Goal: Information Seeking & Learning: Learn about a topic

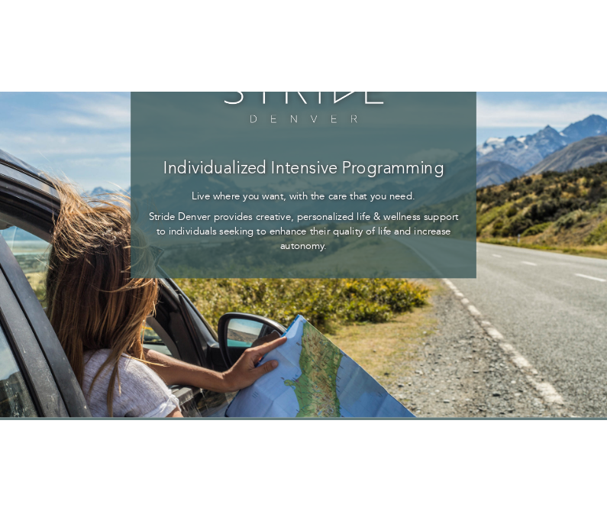
scroll to position [265, 0]
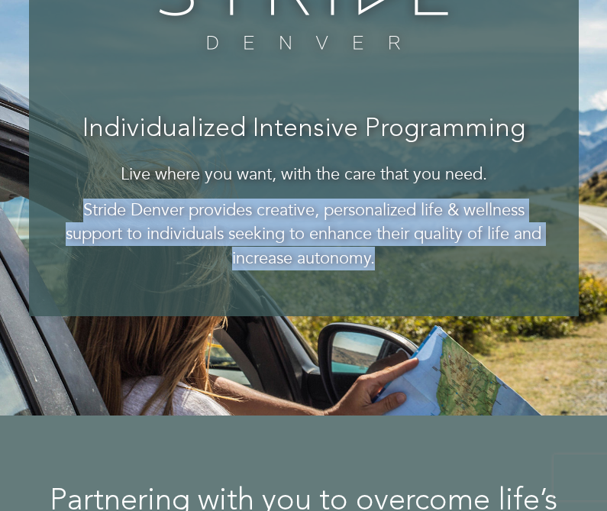
drag, startPoint x: 78, startPoint y: 206, endPoint x: 378, endPoint y: 260, distance: 305.0
click at [378, 260] on p "Stride Denver provides creative, personalized life & wellness support to indivi…" at bounding box center [304, 235] width 489 height 72
copy p "Stride Denver provides creative, personalized life & wellness support to indivi…"
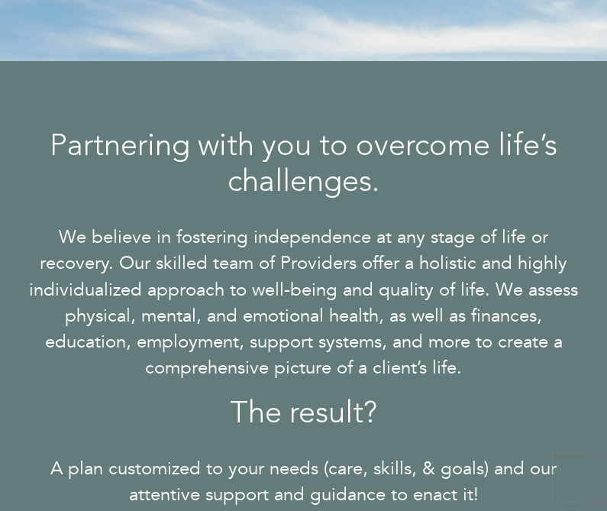
scroll to position [627, 0]
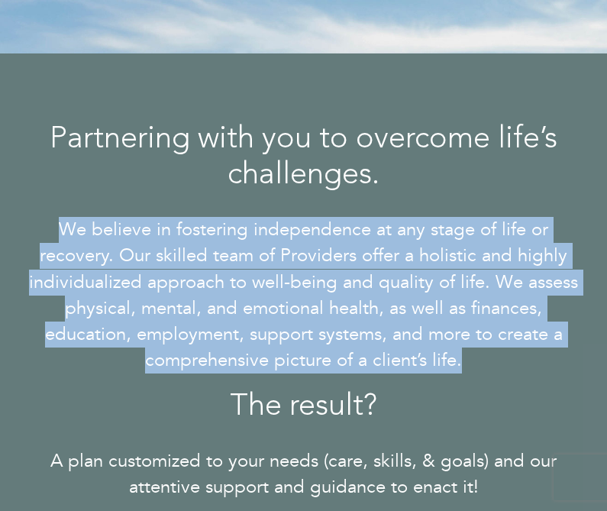
drag, startPoint x: 480, startPoint y: 365, endPoint x: 63, endPoint y: 230, distance: 438.5
click at [63, 230] on p "We believe in fostering independence at any stage of life or recovery. Our skil…" at bounding box center [304, 295] width 550 height 157
copy p "We believe in fostering independence at any stage of life or recovery. Our skil…"
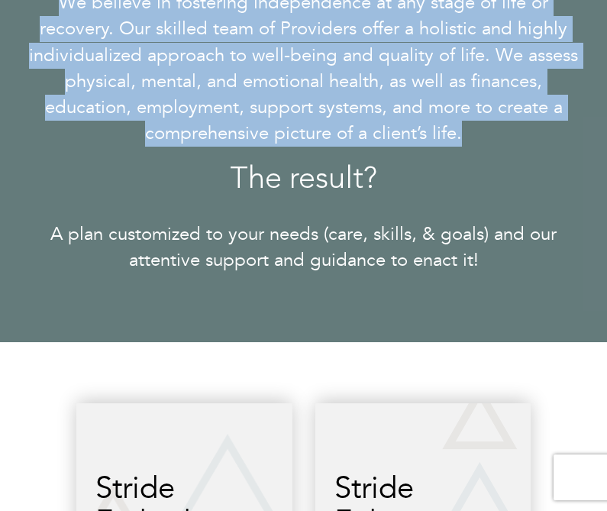
scroll to position [859, 0]
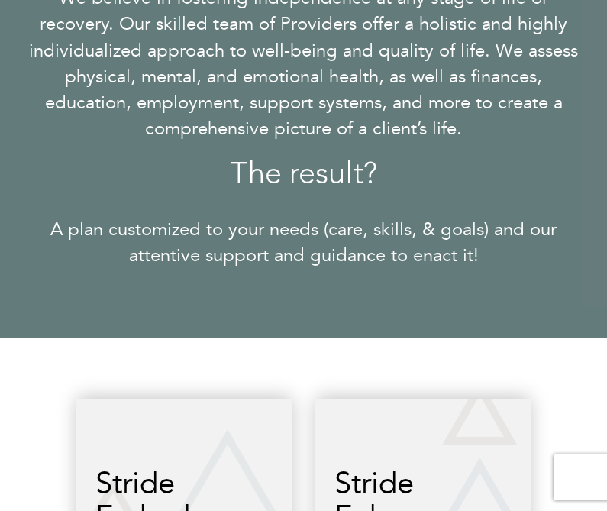
click at [493, 260] on p "A plan customized to your needs (care, skills, & goals) and our attentive suppo…" at bounding box center [304, 243] width 550 height 53
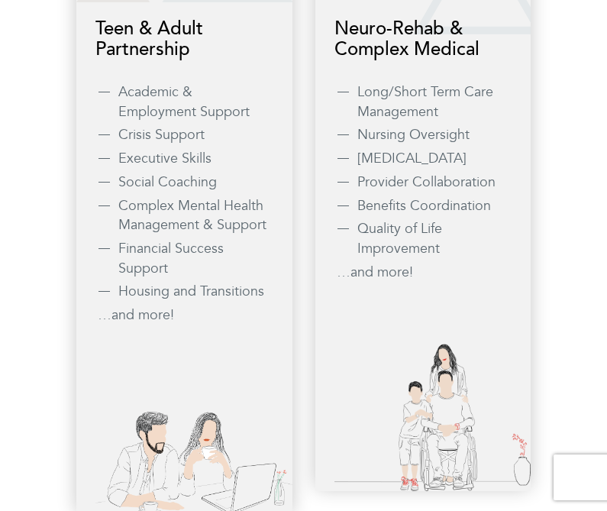
scroll to position [1462, 0]
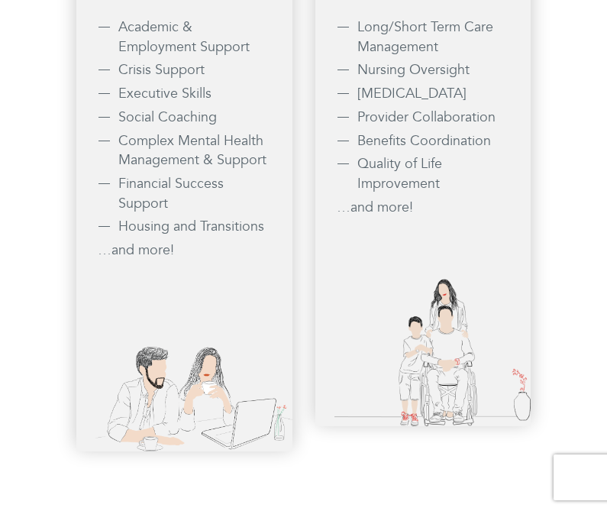
click at [147, 255] on li "…and more!" at bounding box center [186, 251] width 176 height 20
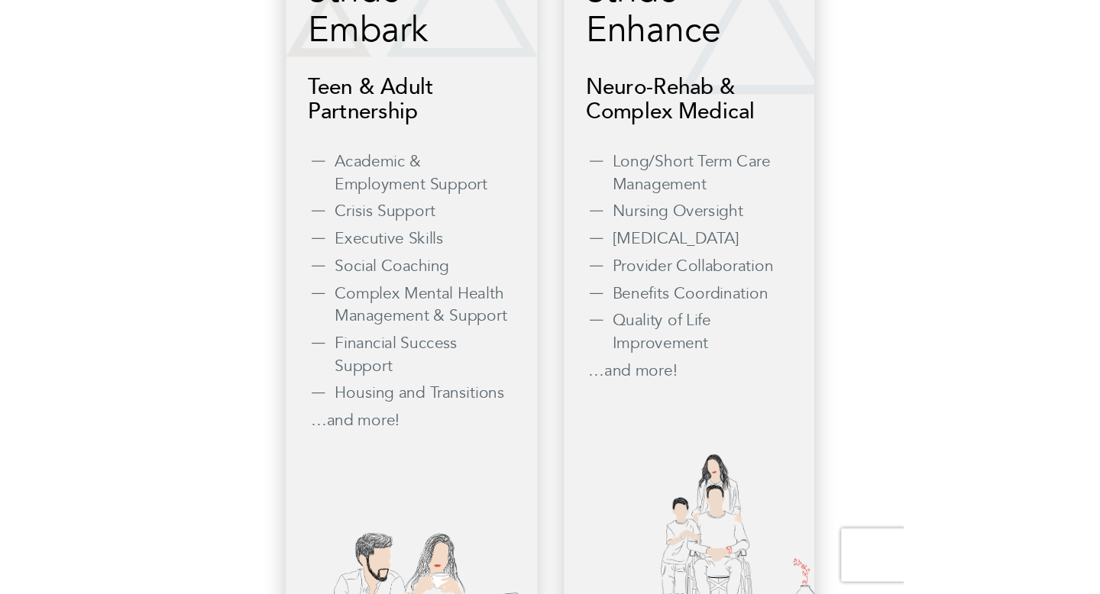
scroll to position [1345, 0]
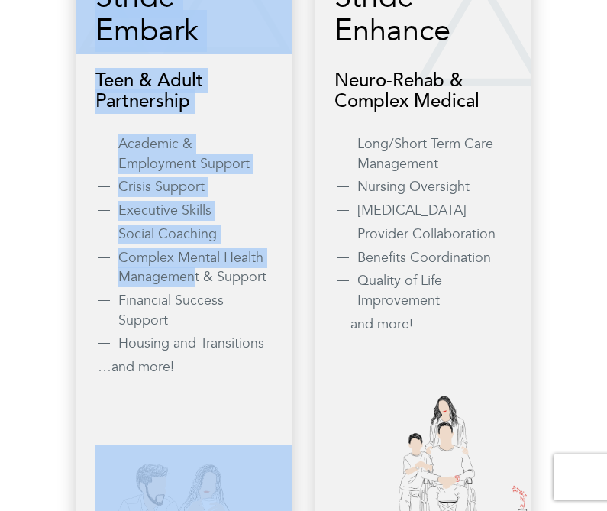
drag, startPoint x: 275, startPoint y: 345, endPoint x: 194, endPoint y: 279, distance: 104.8
click at [194, 279] on div "Stride Embark Teen & Adult Partnership Academic & Employment Support Crisis Sup…" at bounding box center [184, 240] width 216 height 656
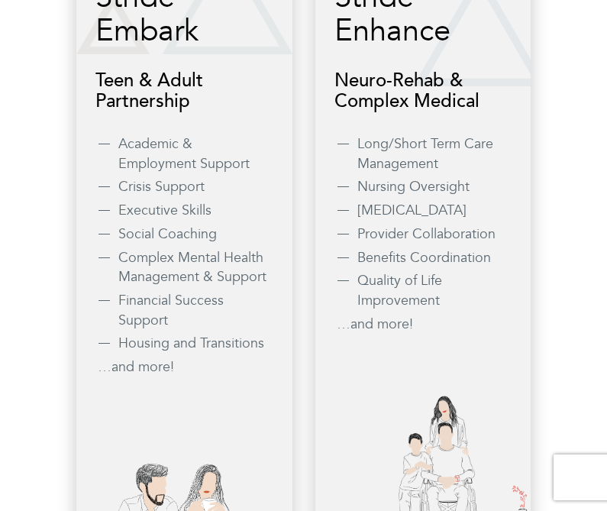
click at [248, 361] on li "…and more!" at bounding box center [186, 368] width 176 height 20
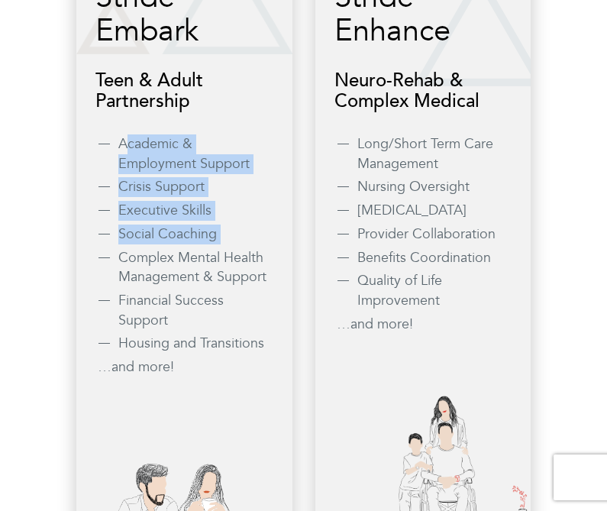
drag, startPoint x: 124, startPoint y: 141, endPoint x: 226, endPoint y: 248, distance: 147.5
click at [226, 248] on ul "Academic & Employment Support Crisis Support Executive Skills Social Coaching C…" at bounding box center [195, 255] width 155 height 243
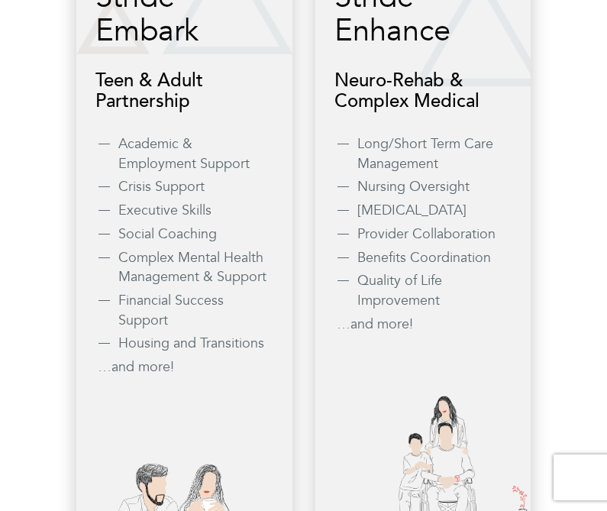
click at [271, 345] on li "Housing and Transitions" at bounding box center [195, 344] width 155 height 20
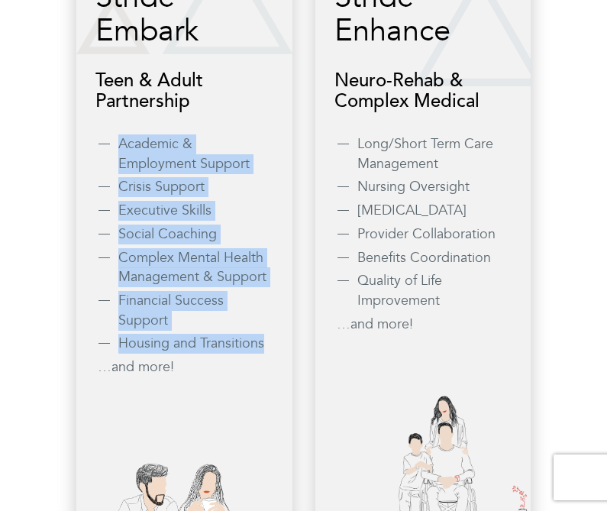
drag, startPoint x: 271, startPoint y: 345, endPoint x: 112, endPoint y: 150, distance: 251.9
click at [112, 150] on div "Stride Embark Teen & Adult Partnership Academic & Employment Support Crisis Sup…" at bounding box center [184, 167] width 178 height 435
copy ul "Academic & Employment Support Crisis Support Executive Skills Social Coaching C…"
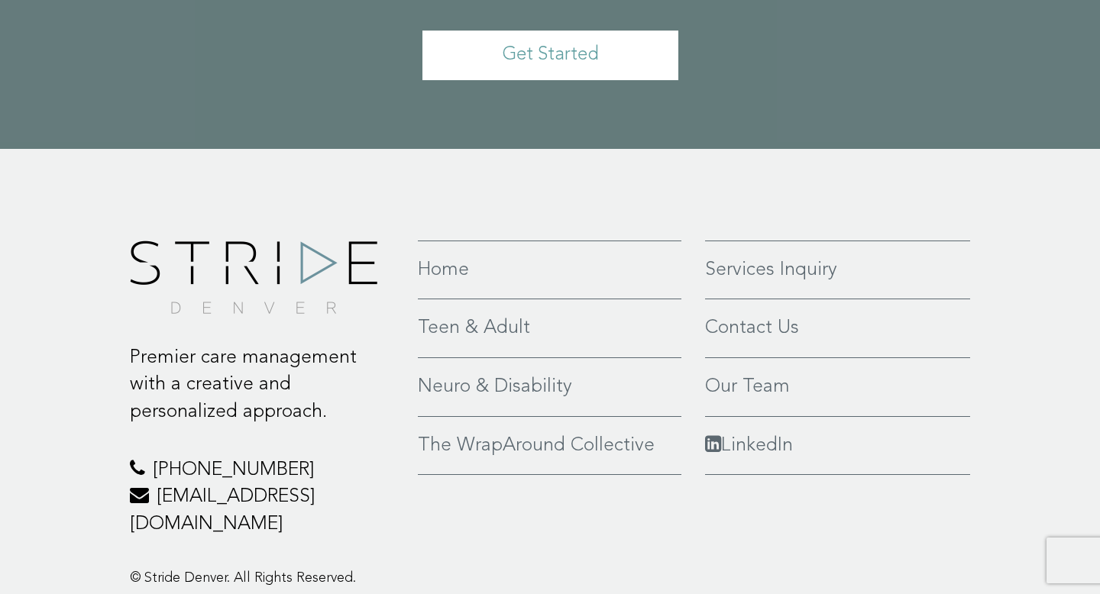
scroll to position [3574, 0]
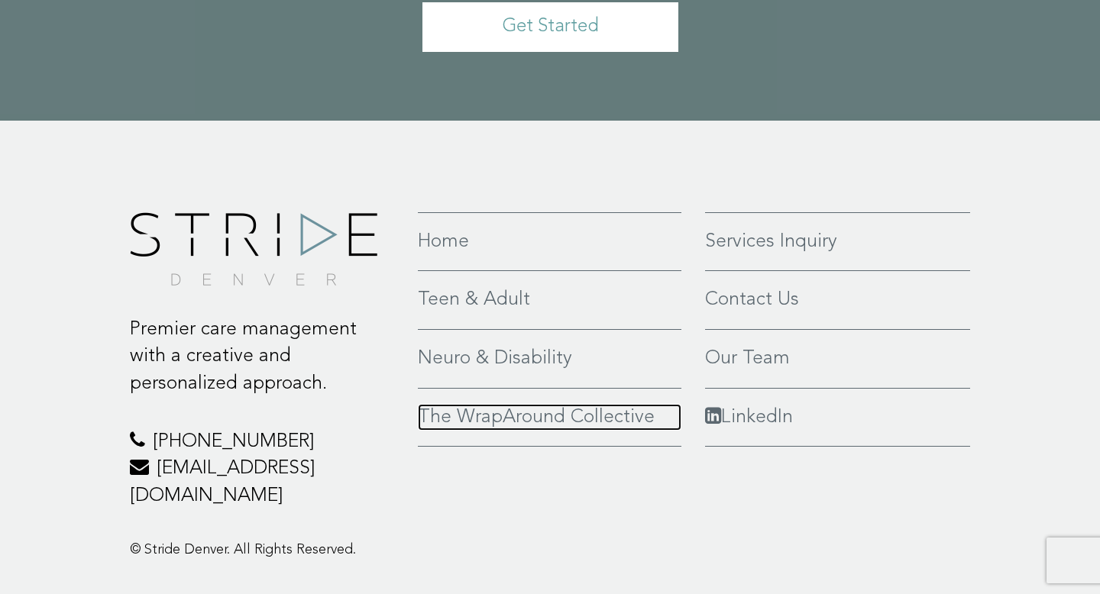
click at [527, 404] on link "The WrapAround Collective" at bounding box center [550, 418] width 264 height 28
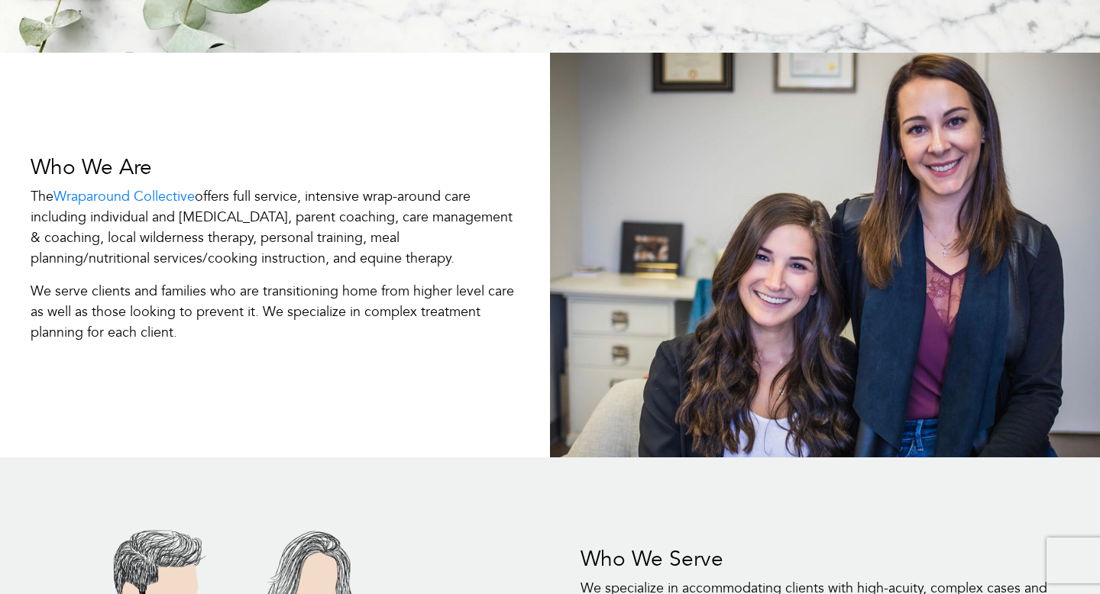
scroll to position [383, 0]
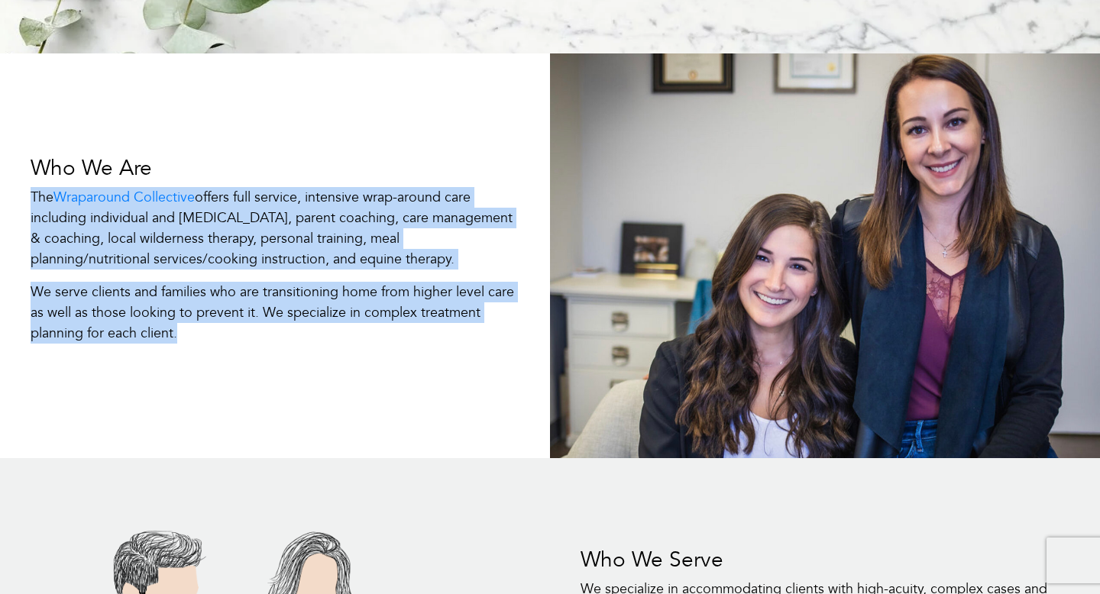
drag, startPoint x: 30, startPoint y: 192, endPoint x: 243, endPoint y: 330, distance: 254.1
click at [243, 330] on div "Who We Are The Wraparound Collective offers full service, intensive wrap-around…" at bounding box center [274, 256] width 527 height 239
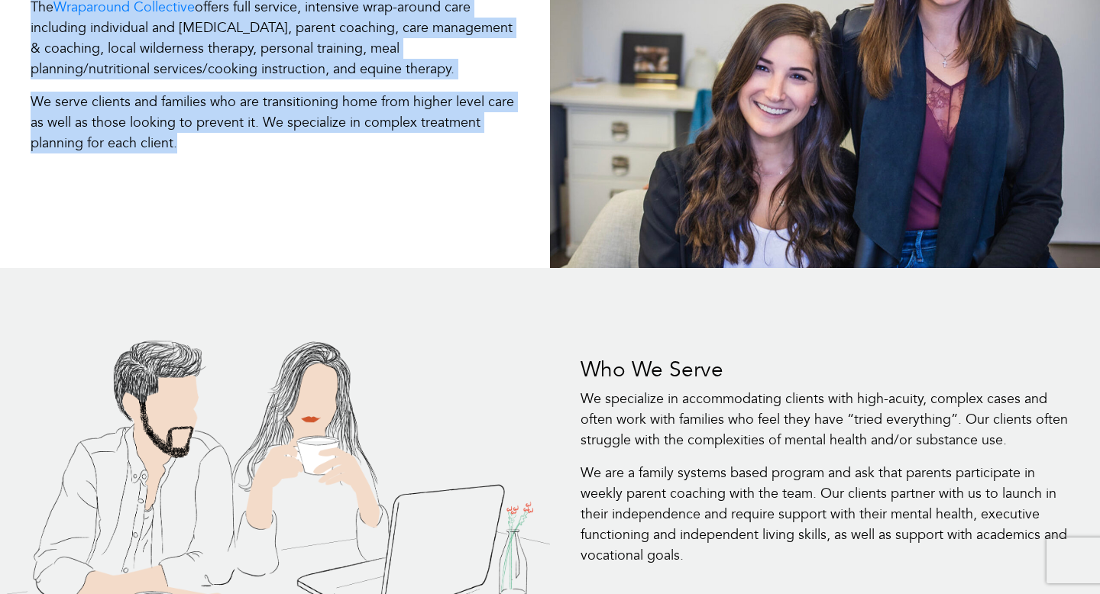
scroll to position [578, 0]
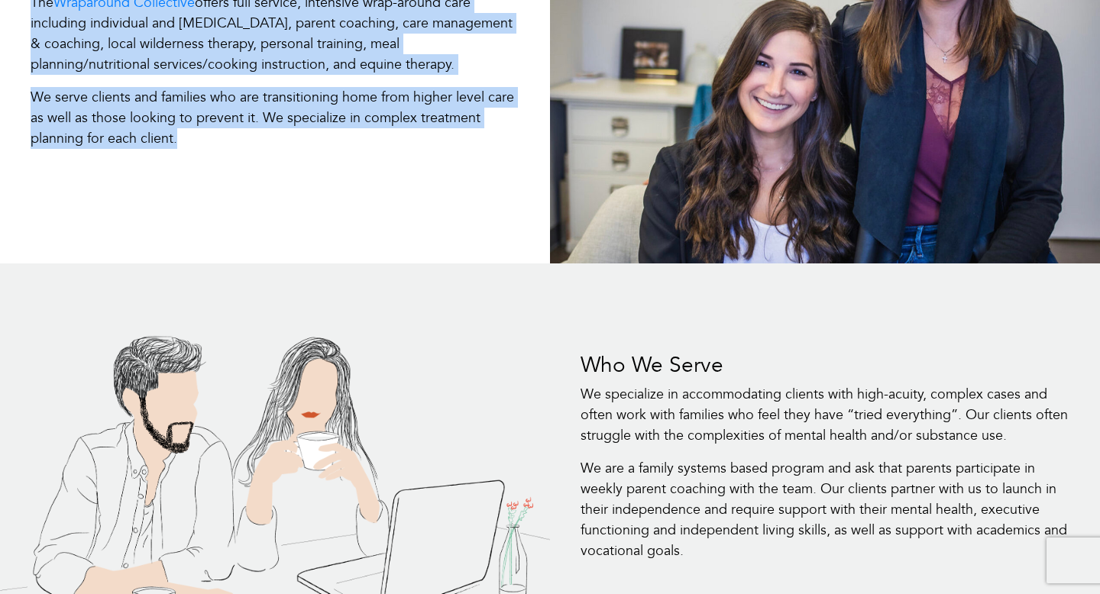
copy div "The Wraparound Collective offers full service, intensive wrap-around care inclu…"
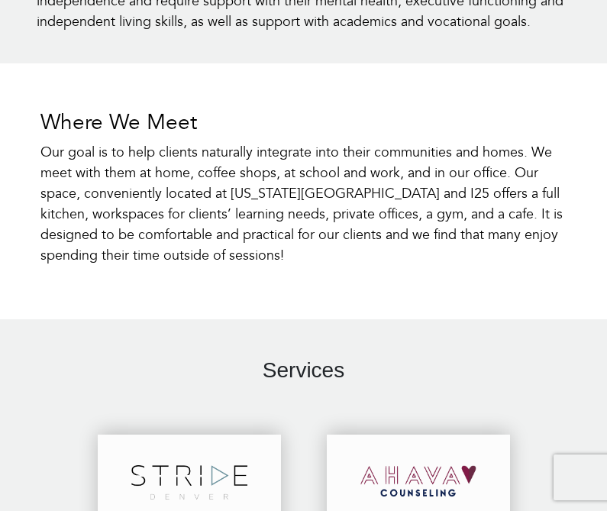
scroll to position [1719, 0]
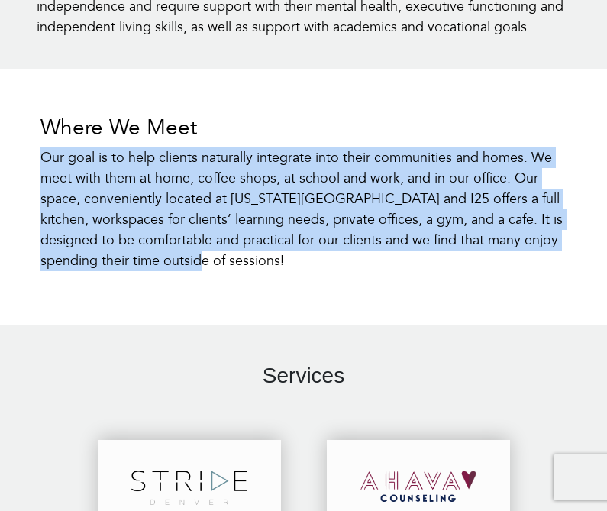
drag, startPoint x: 37, startPoint y: 157, endPoint x: 523, endPoint y: 254, distance: 495.3
click at [523, 254] on div "Where We Meet Our goal is to help clients naturally integrate into their commun…" at bounding box center [304, 199] width 550 height 168
copy p "Our goal is to help clients naturally integrate into their communities and home…"
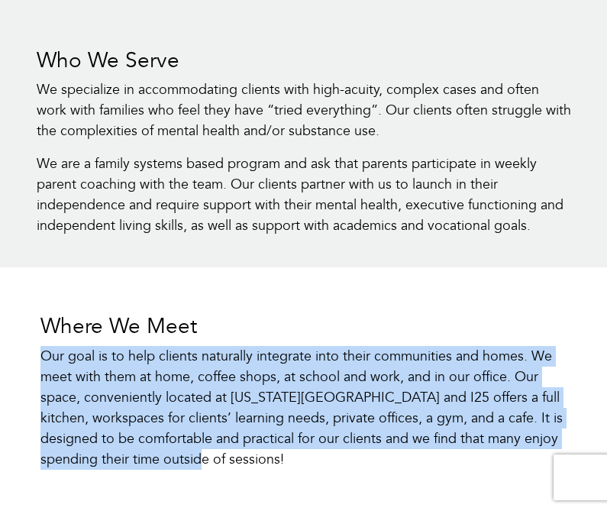
scroll to position [1516, 0]
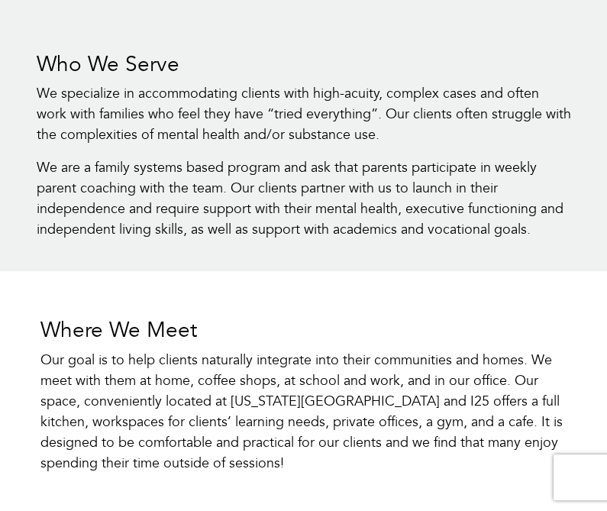
click at [273, 283] on div "Where We Meet Our goal is to help clients naturally integrate into their commun…" at bounding box center [303, 398] width 607 height 255
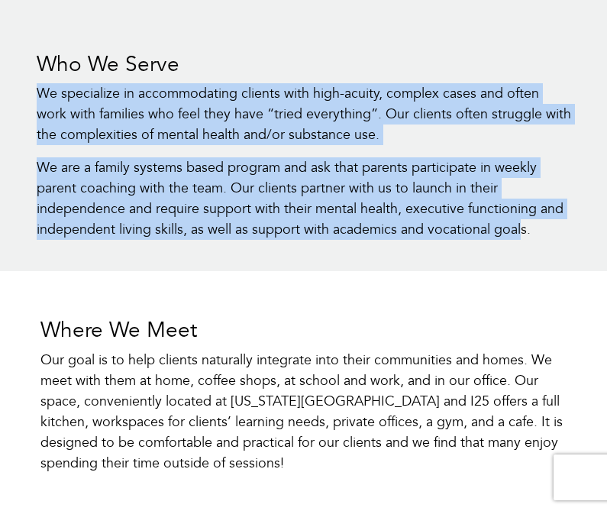
drag, startPoint x: 523, startPoint y: 234, endPoint x: 36, endPoint y: 99, distance: 505.6
click at [36, 99] on div "Who We Serve We specialize in accommodating clients with high-acuity, complex c…" at bounding box center [304, 152] width 573 height 239
copy div "We specialize in accommodating clients with high-acuity, complex cases and ofte…"
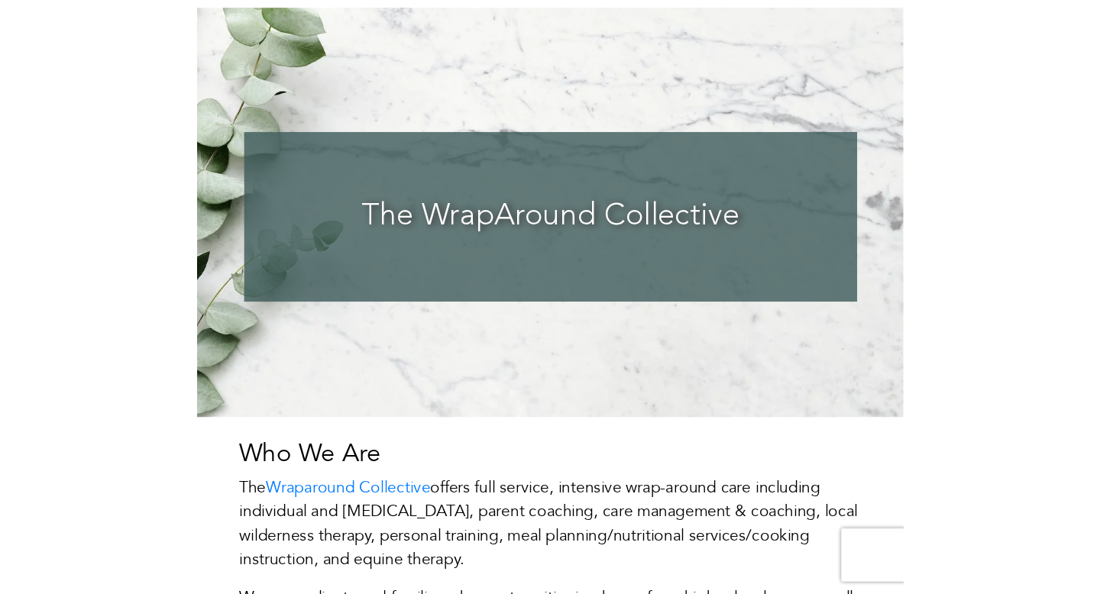
scroll to position [0, 0]
